Goal: Information Seeking & Learning: Learn about a topic

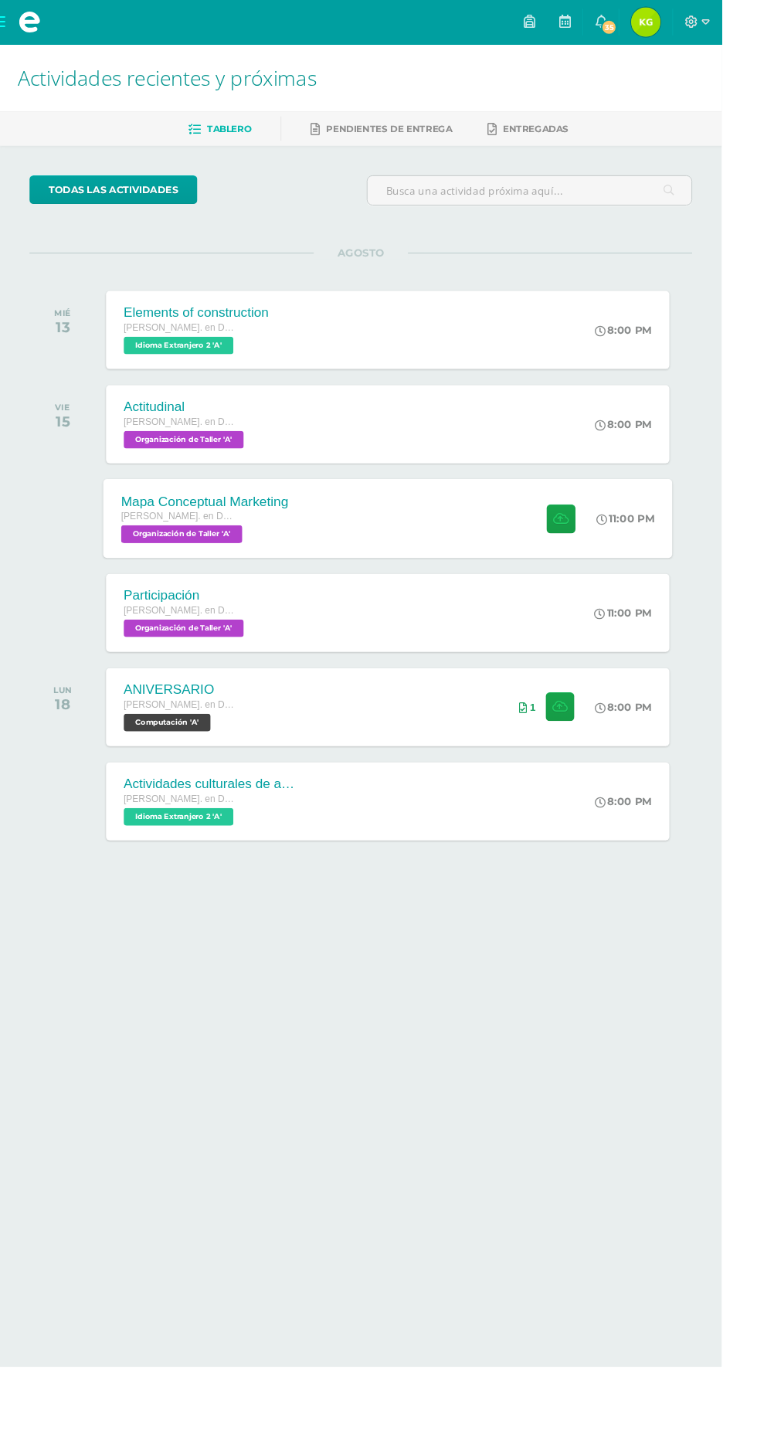
click at [197, 536] on span "[PERSON_NAME]. en Dibujo Técnico de Construcción Diario" at bounding box center [185, 541] width 117 height 11
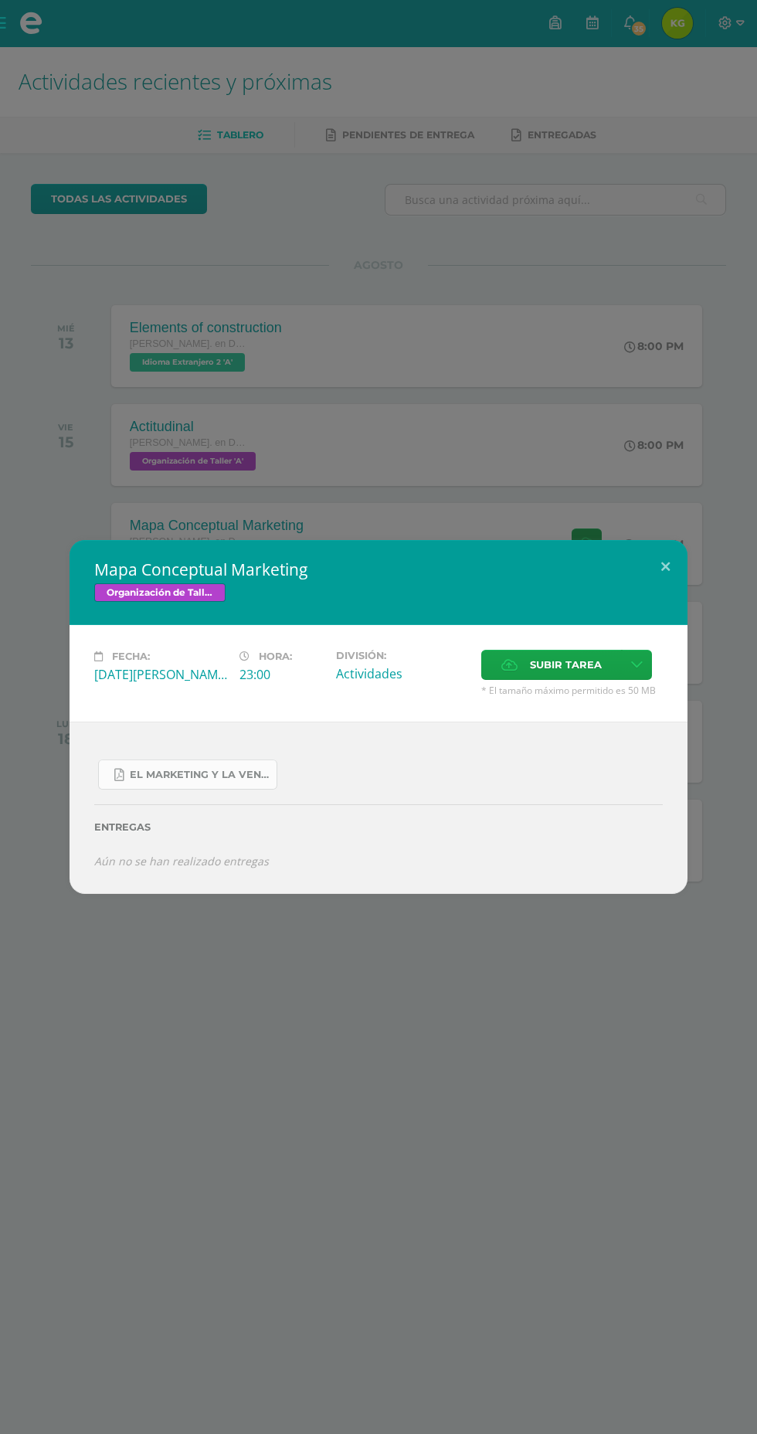
click at [133, 780] on span "EL MARKETING Y LA VENTA.pdf" at bounding box center [199, 775] width 139 height 12
click at [665, 566] on button at bounding box center [665, 566] width 44 height 53
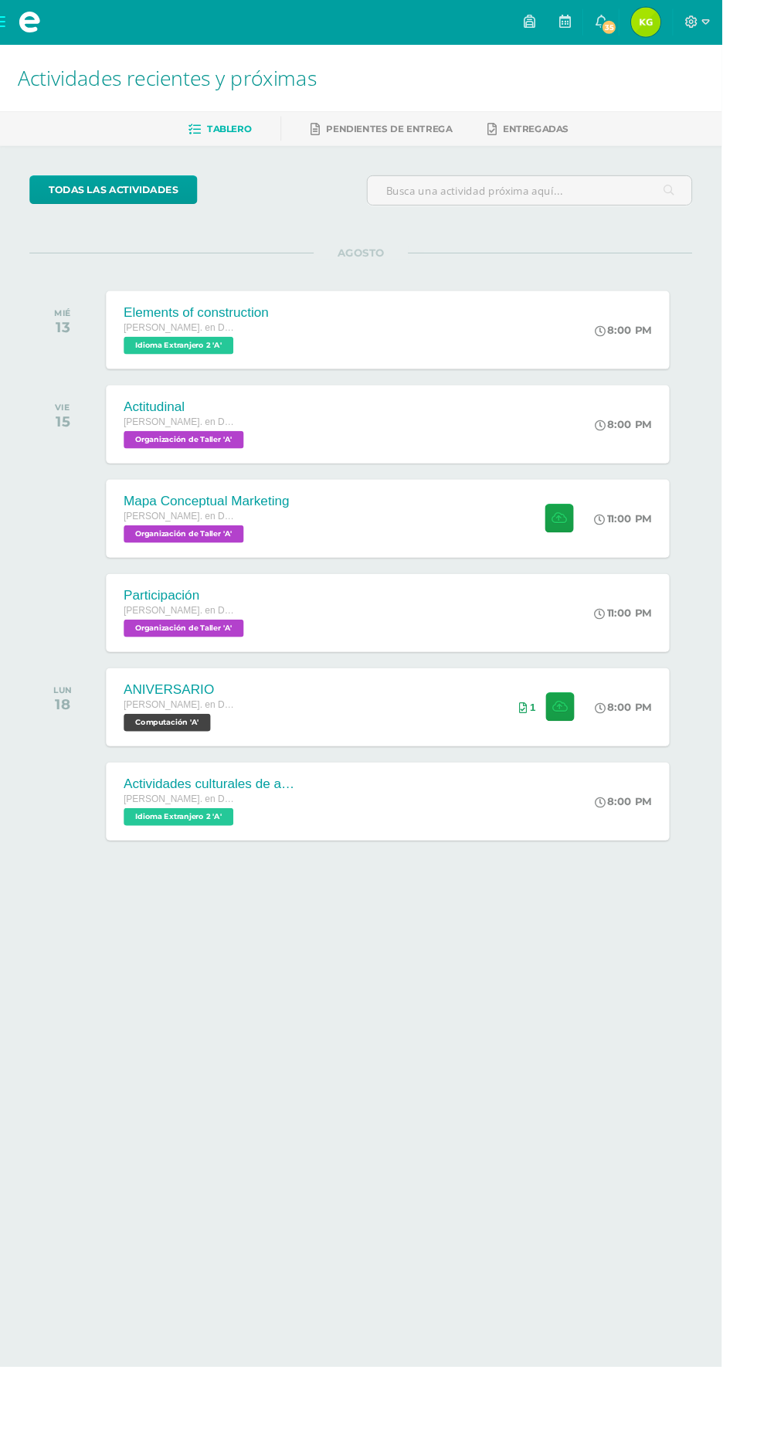
click at [33, 29] on span at bounding box center [30, 23] width 23 height 23
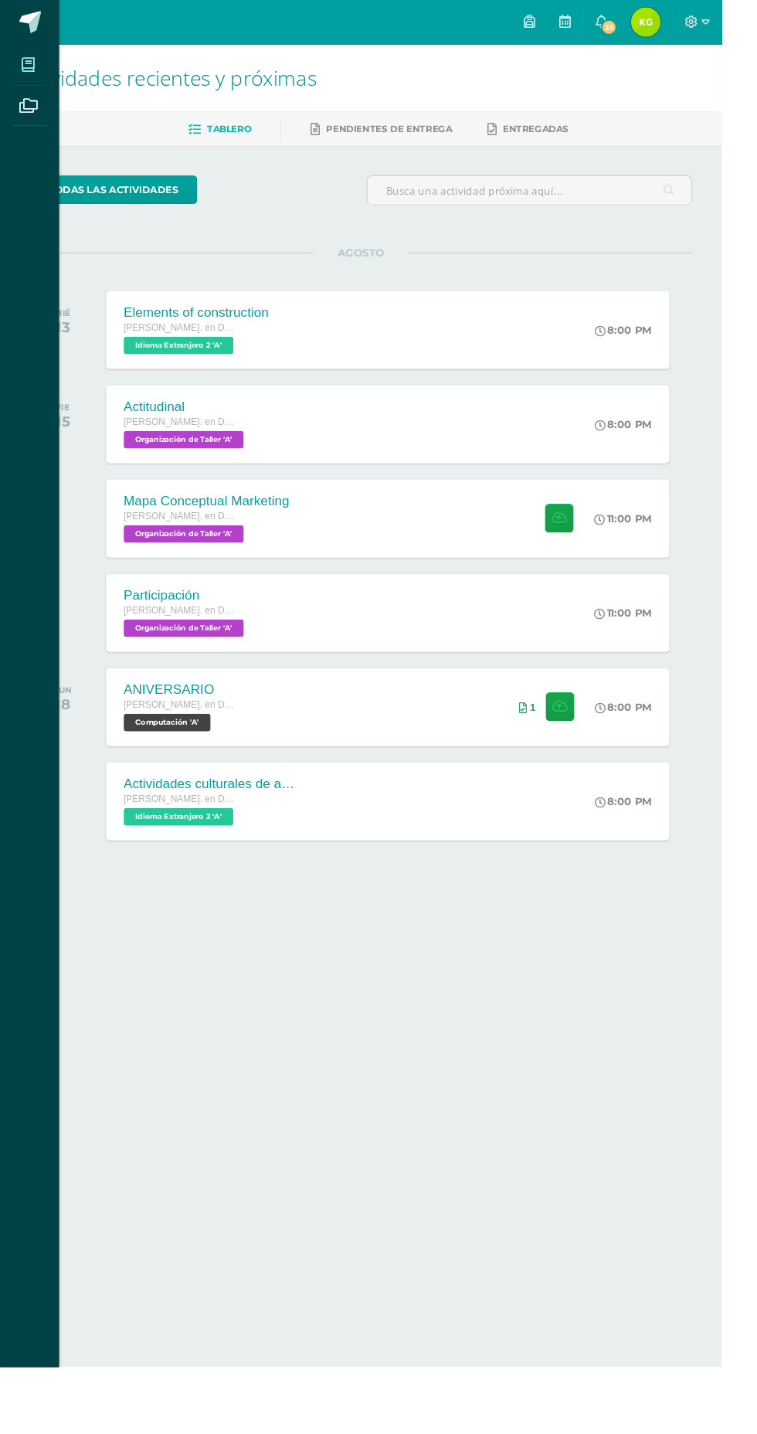
click at [26, 64] on icon at bounding box center [29, 67] width 14 height 15
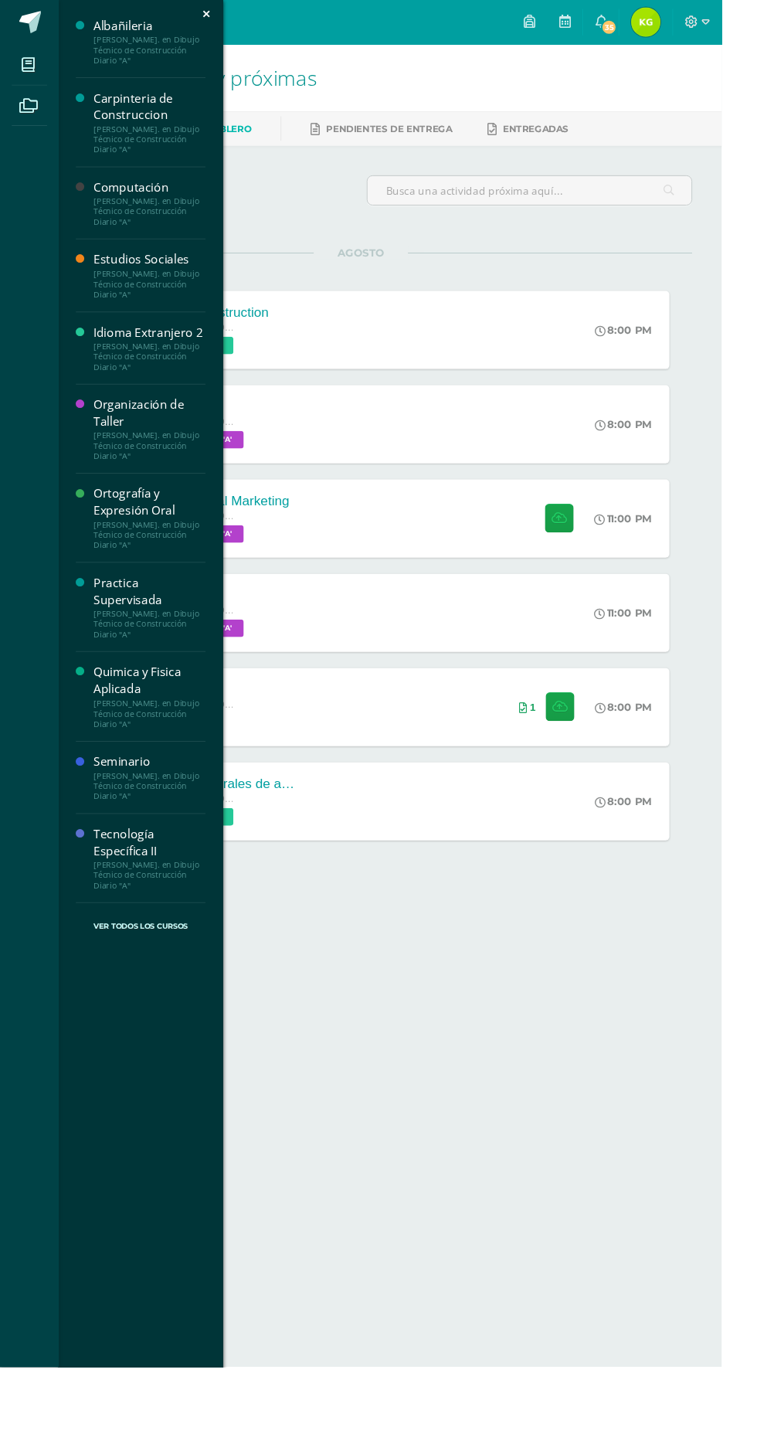
click at [123, 291] on div "[PERSON_NAME]. en Dibujo Técnico de Construcción Diario "A"" at bounding box center [156, 298] width 117 height 32
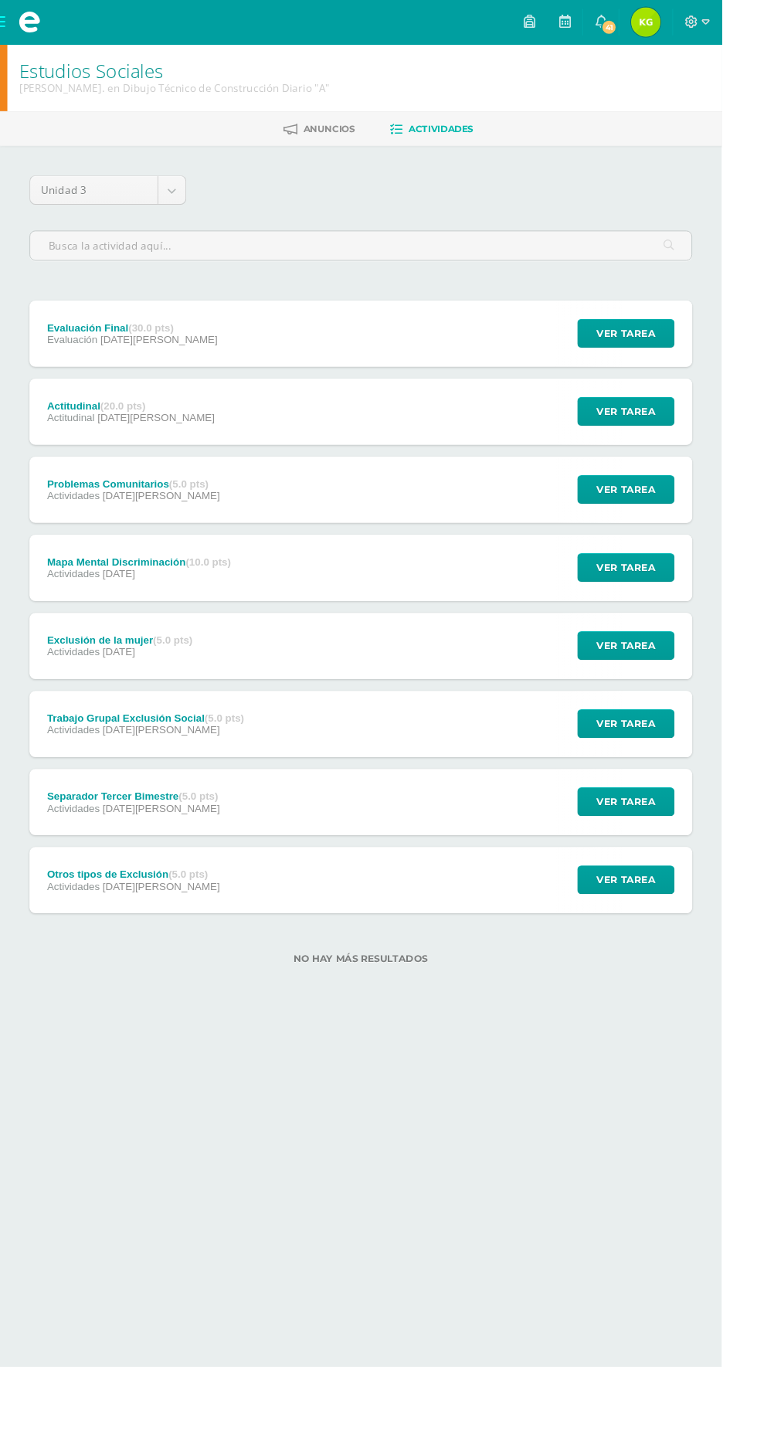
click at [109, 748] on div "Trabajo Grupal Exclusión Social (5.0 pts)" at bounding box center [152, 753] width 207 height 12
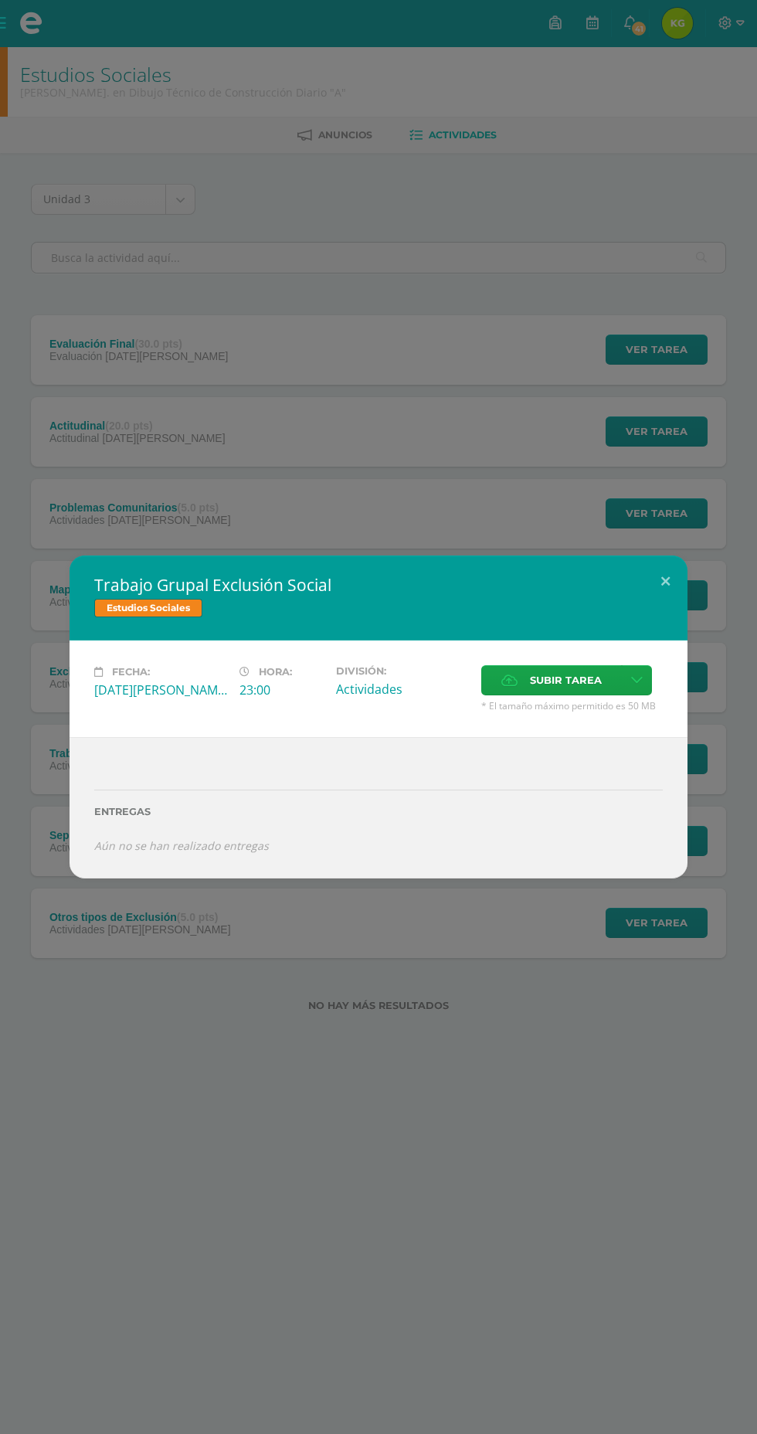
click at [460, 1068] on div "Trabajo Grupal Exclusión Social Estudios Sociales Fecha: Viernes 04 de Julio Ho…" at bounding box center [378, 717] width 757 height 1434
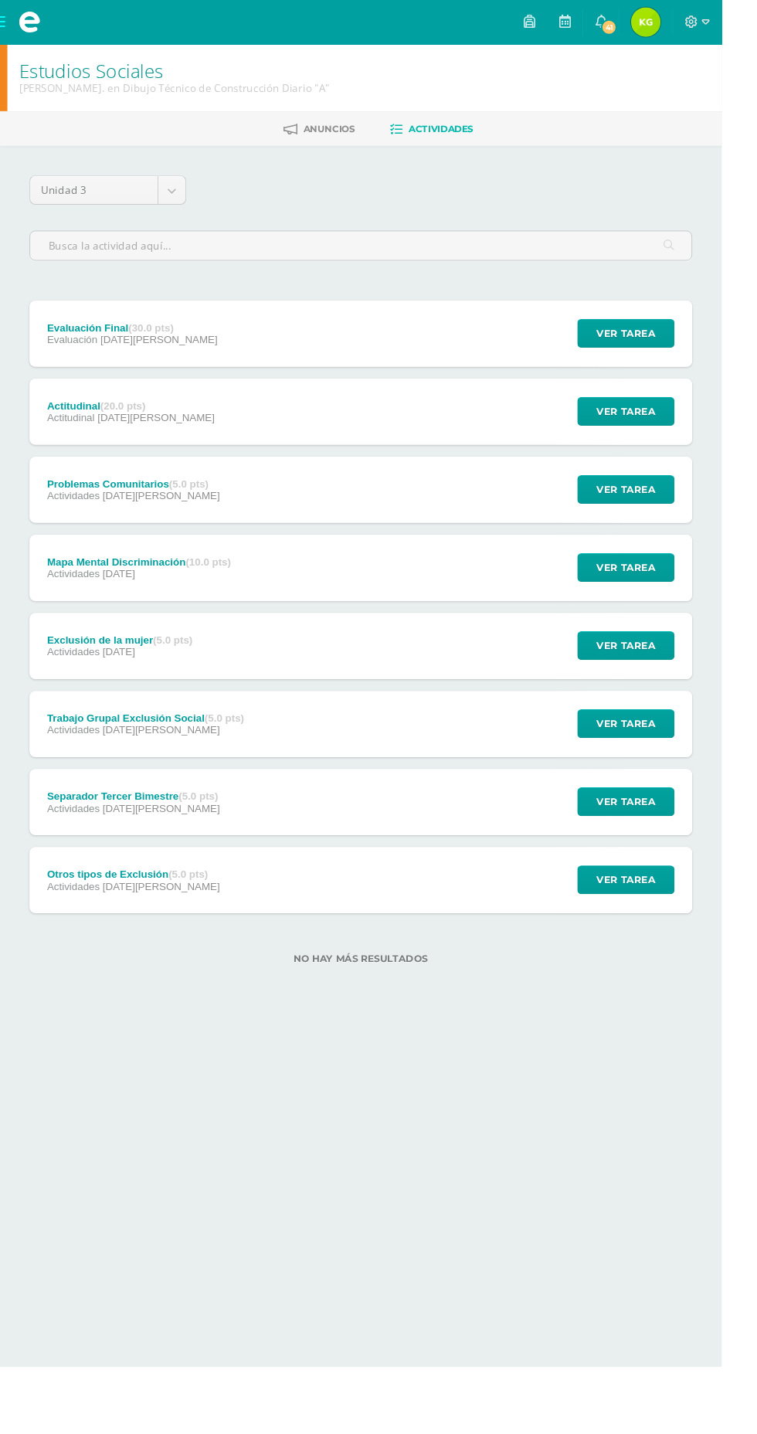
click at [443, 776] on div "Trabajo Grupal Exclusión Social (5.0 pts) Actividades 04 de Julio Ver tarea Tra…" at bounding box center [378, 760] width 695 height 70
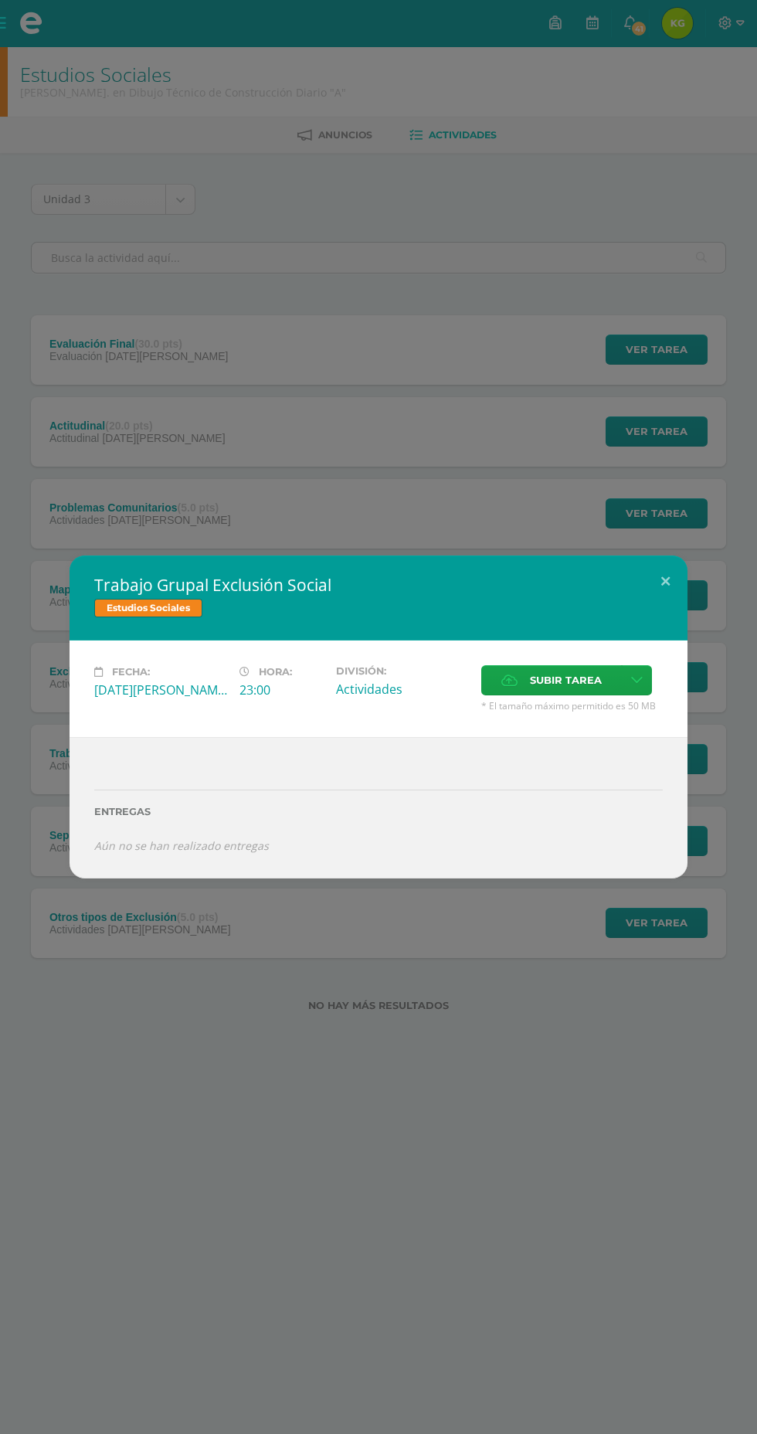
click at [122, 400] on div "Trabajo Grupal Exclusión Social Estudios Sociales Fecha: Viernes 04 de Julio Ho…" at bounding box center [378, 717] width 757 height 1434
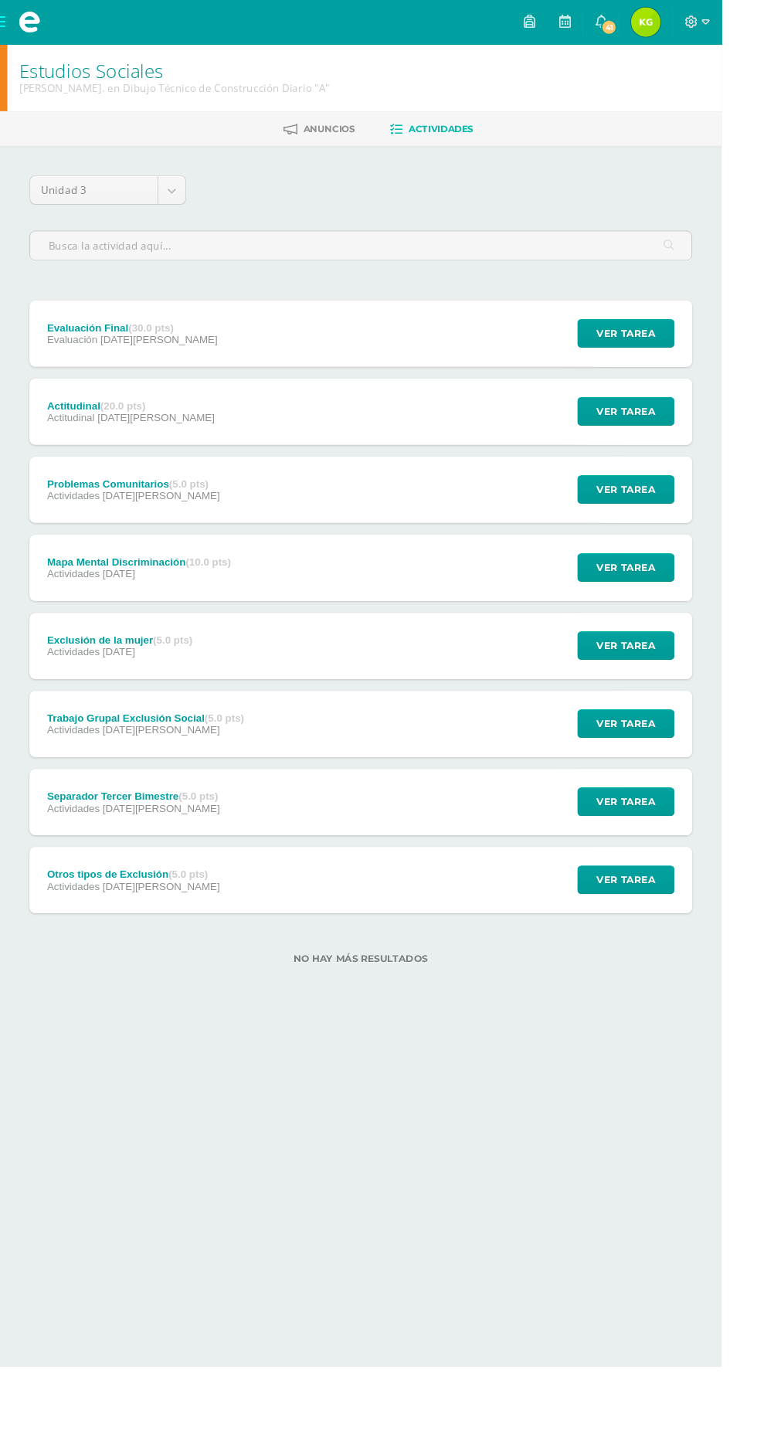
click at [16, 22] on span at bounding box center [31, 23] width 62 height 46
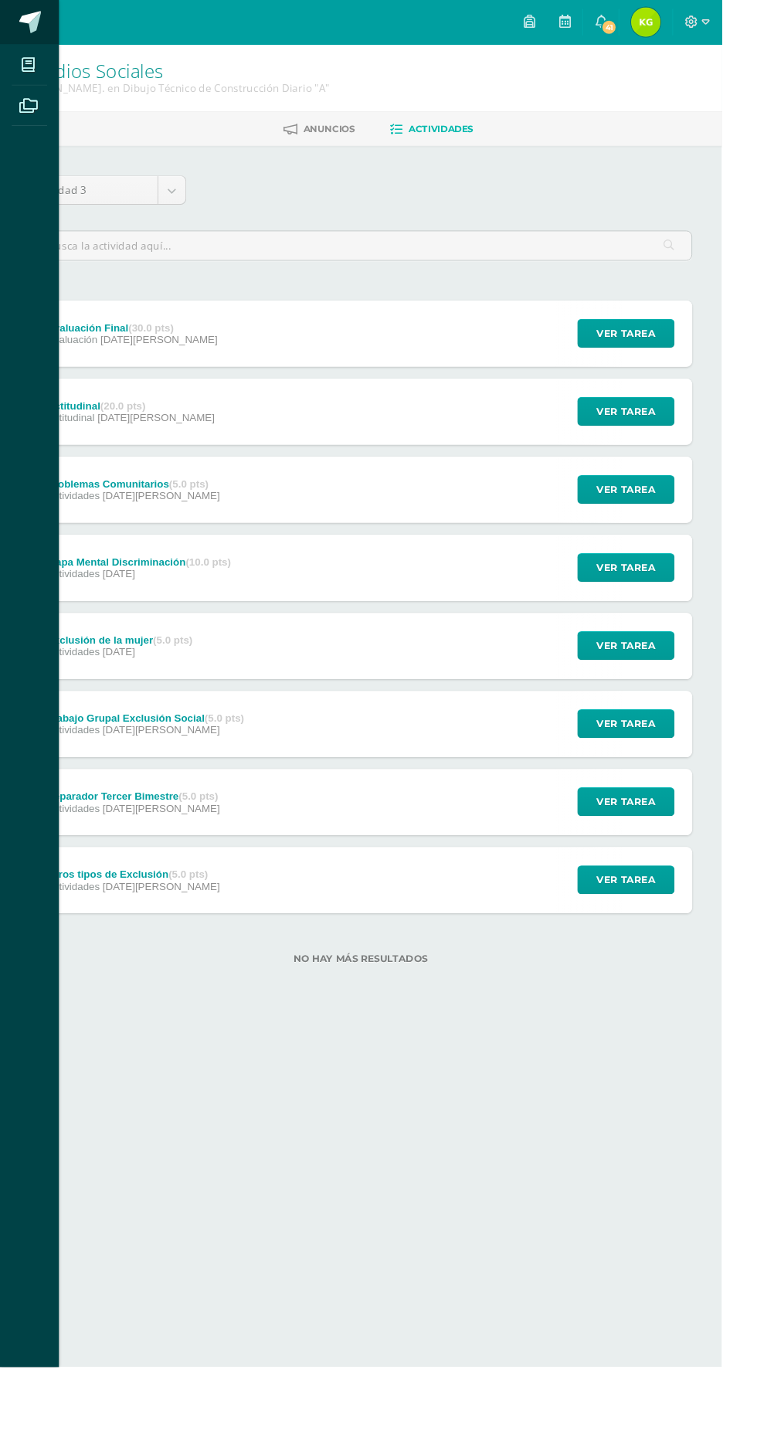
click at [42, 16] on span at bounding box center [31, 23] width 23 height 23
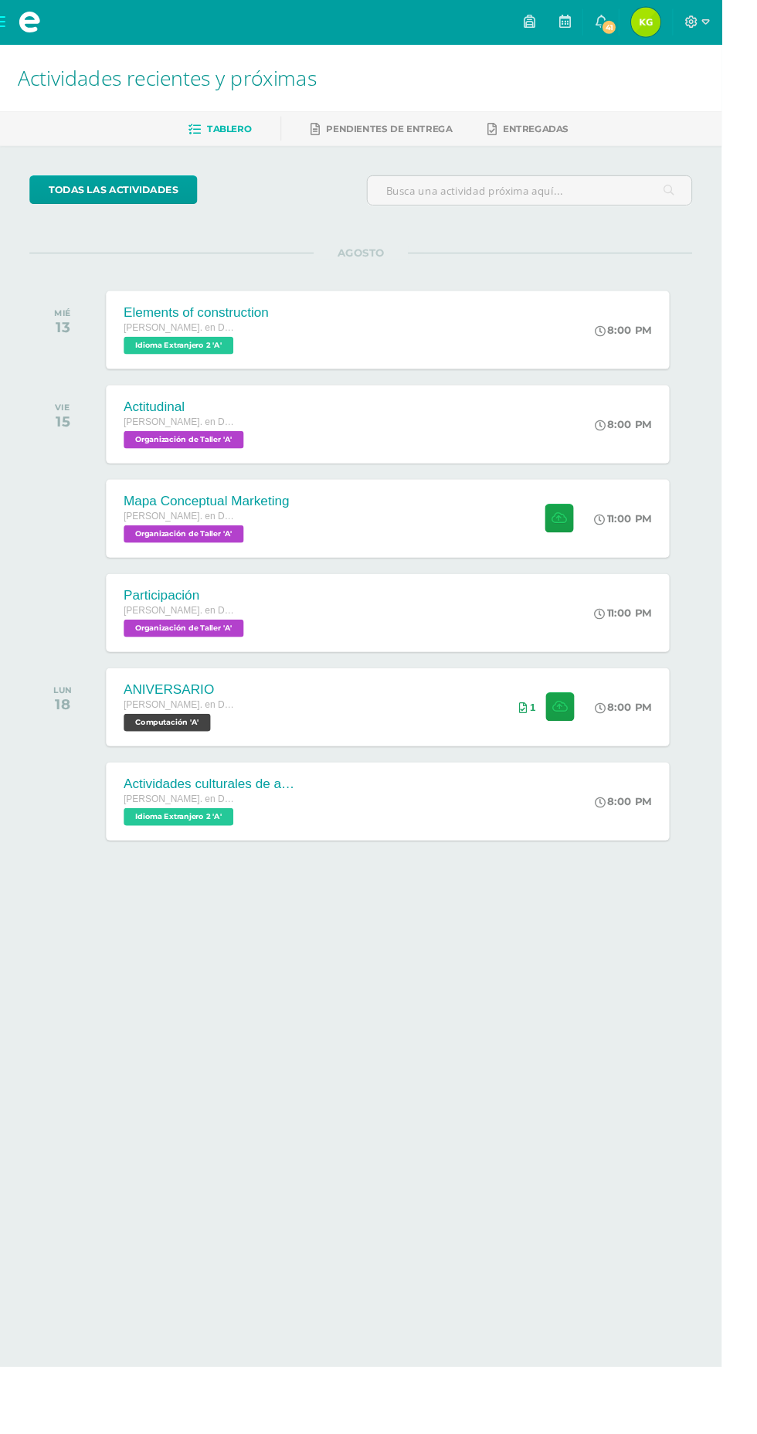
click at [693, 29] on img at bounding box center [677, 23] width 31 height 31
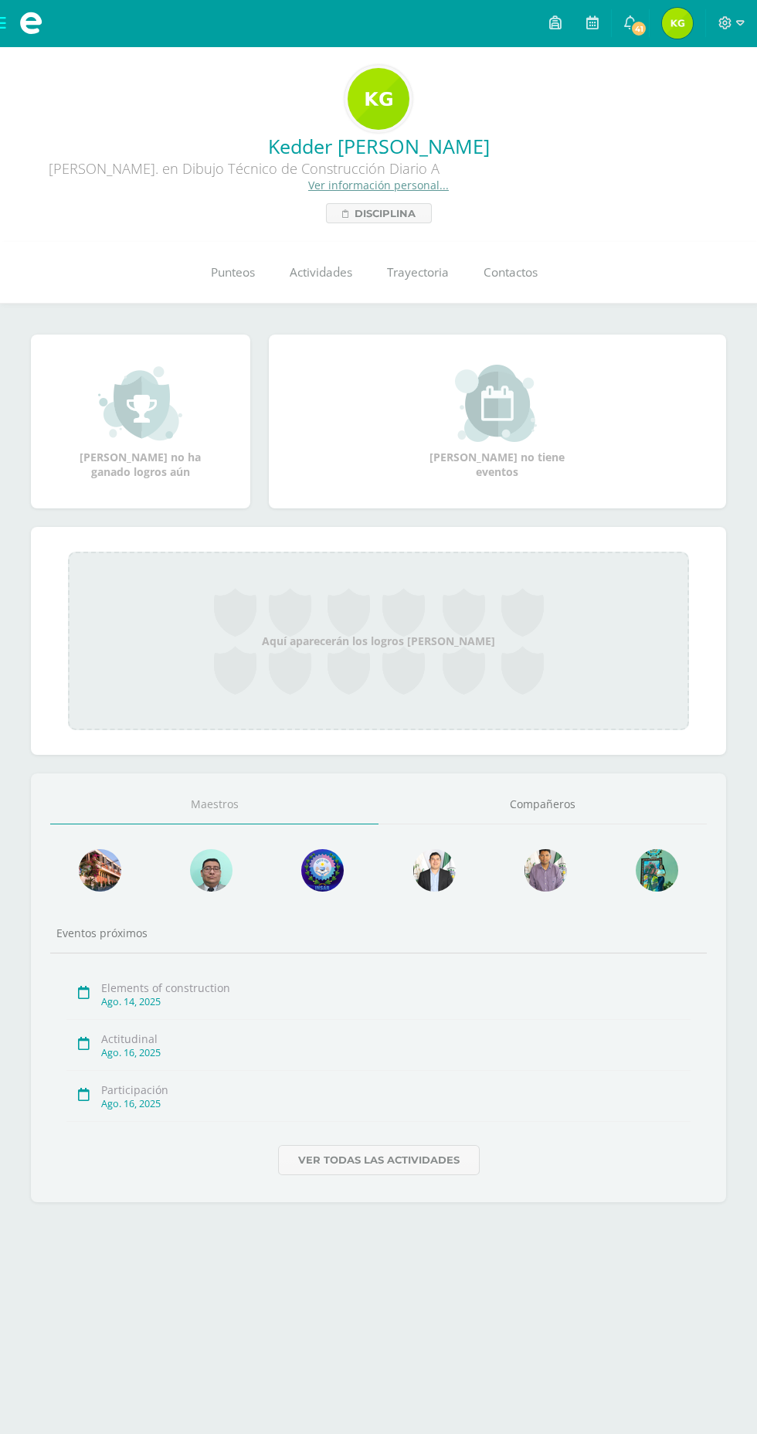
click at [5, 18] on span at bounding box center [31, 23] width 62 height 46
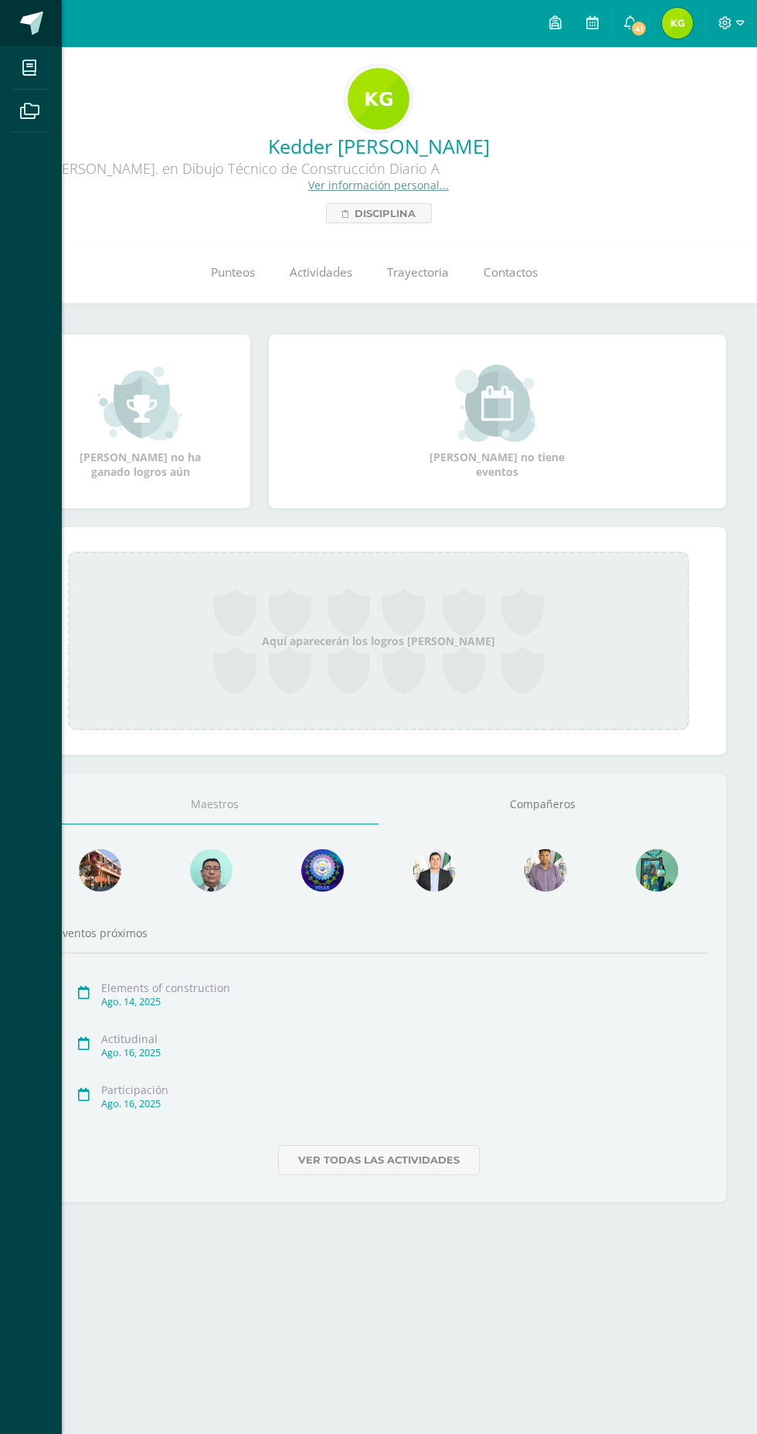
click at [31, 25] on span at bounding box center [31, 23] width 23 height 23
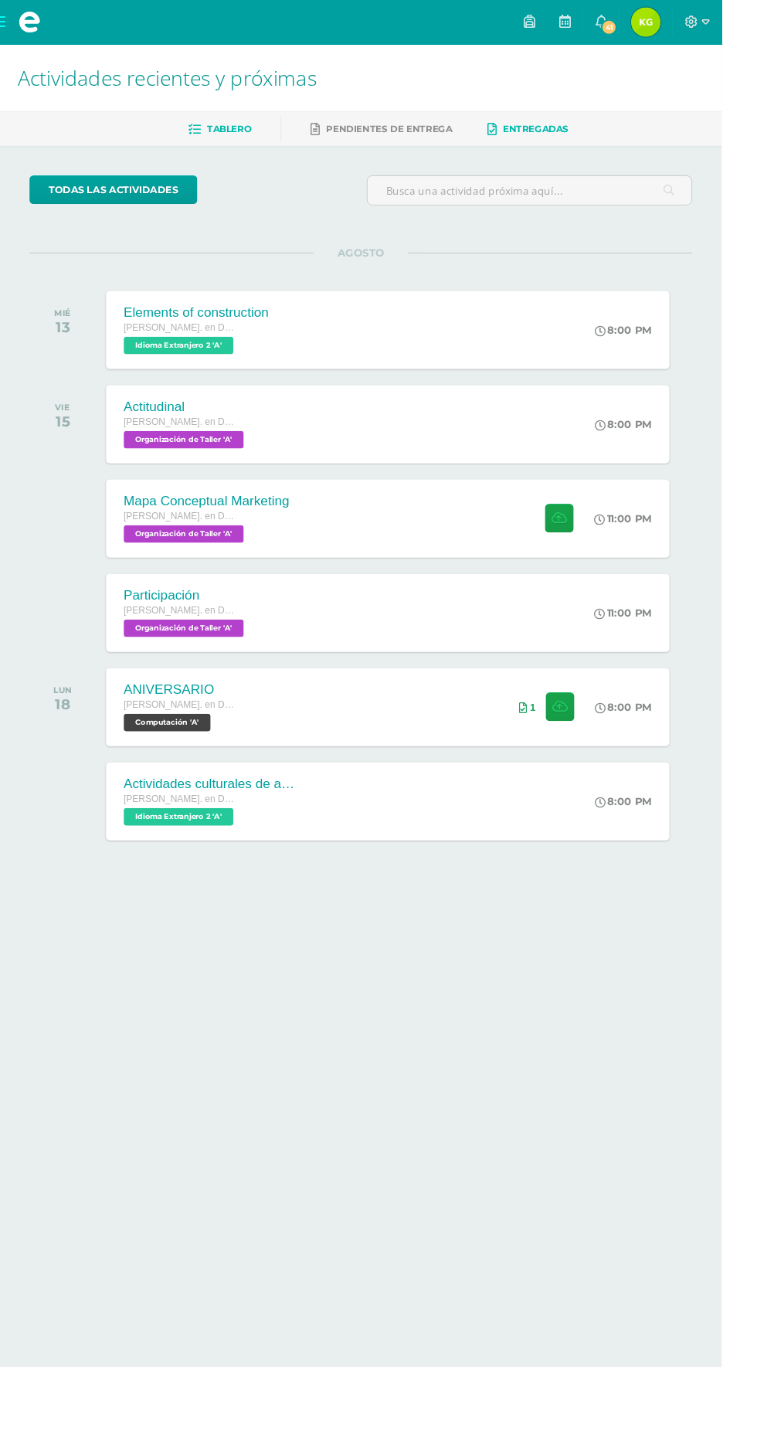
click at [548, 137] on span "Entregadas" at bounding box center [562, 135] width 69 height 12
